Goal: Transaction & Acquisition: Purchase product/service

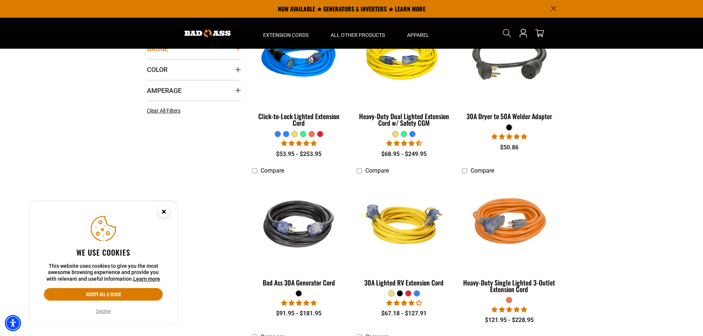
scroll to position [111, 0]
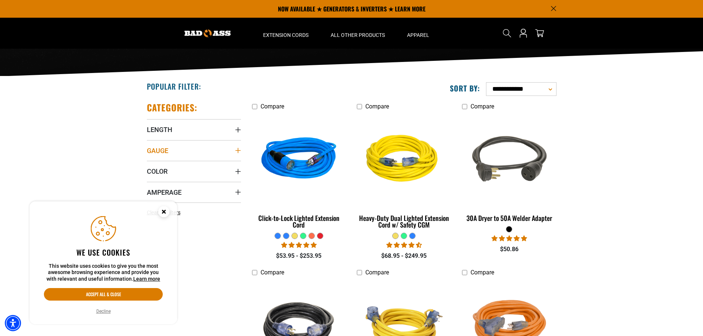
click at [233, 151] on summary "Gauge" at bounding box center [194, 150] width 94 height 21
click at [149, 166] on icon at bounding box center [150, 166] width 6 height 10
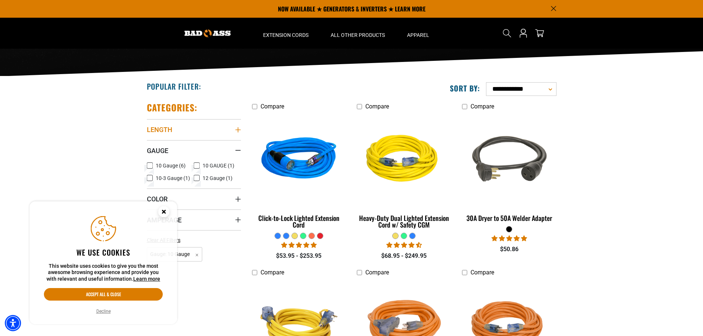
click at [233, 128] on summary "Length" at bounding box center [194, 129] width 94 height 21
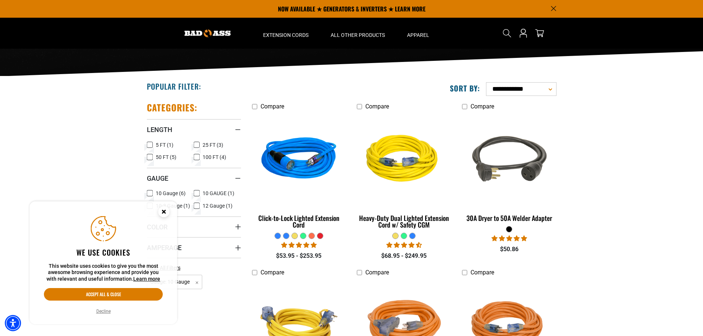
click at [196, 156] on icon at bounding box center [197, 157] width 6 height 10
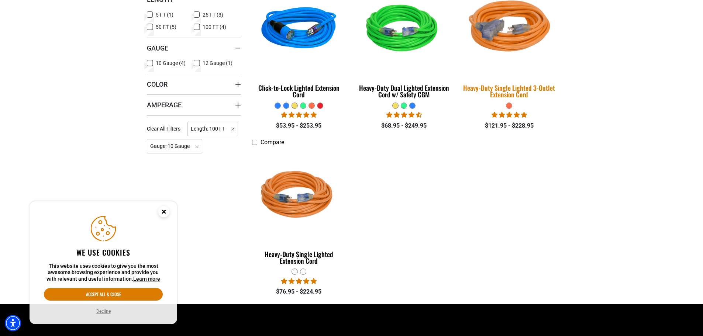
scroll to position [258, 0]
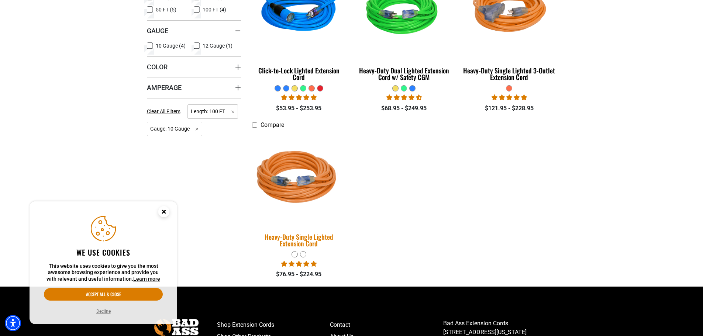
click at [314, 237] on div "Heavy-Duty Single Lighted Extension Cord" at bounding box center [299, 240] width 94 height 13
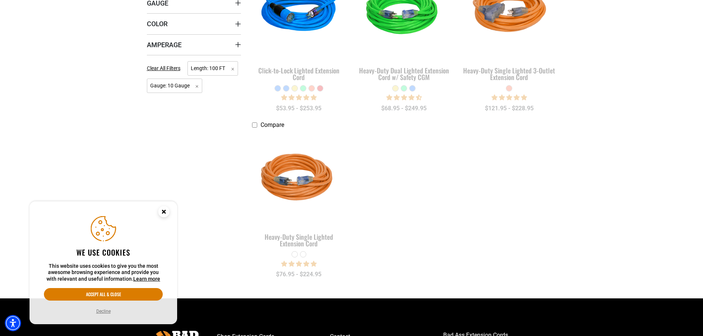
scroll to position [111, 0]
